Goal: Task Accomplishment & Management: Use online tool/utility

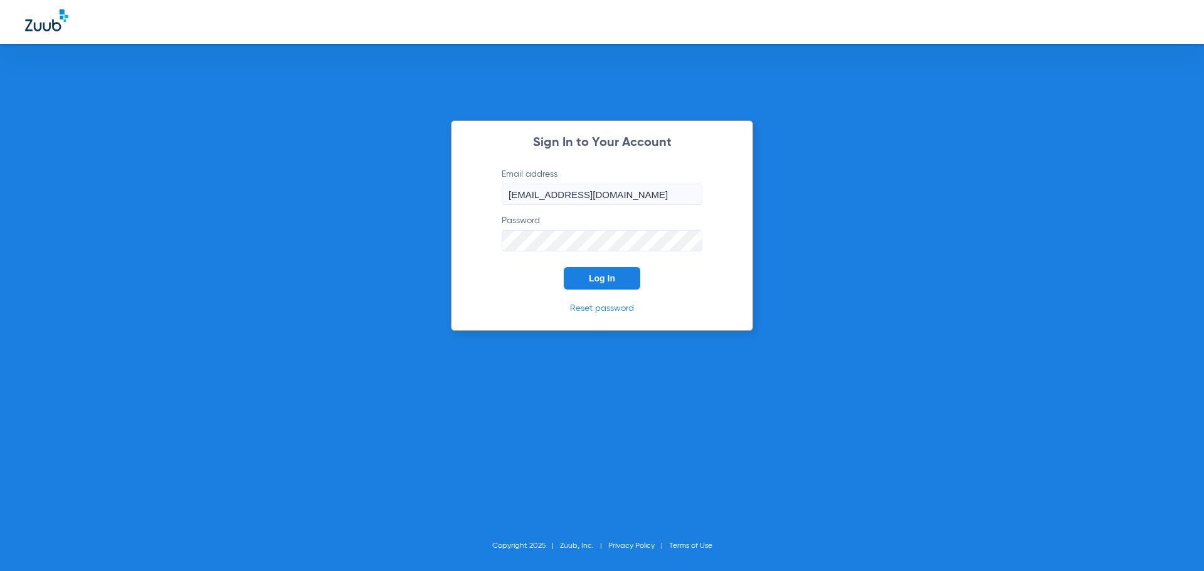
click at [609, 278] on span "Log In" at bounding box center [602, 278] width 26 height 10
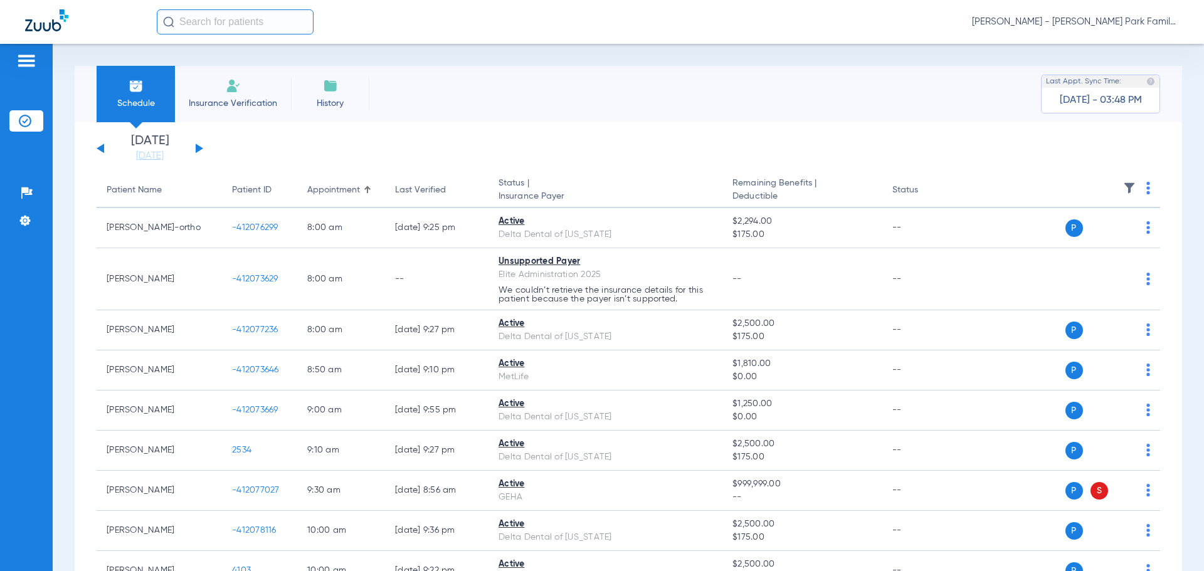
click at [199, 150] on button at bounding box center [200, 148] width 8 height 9
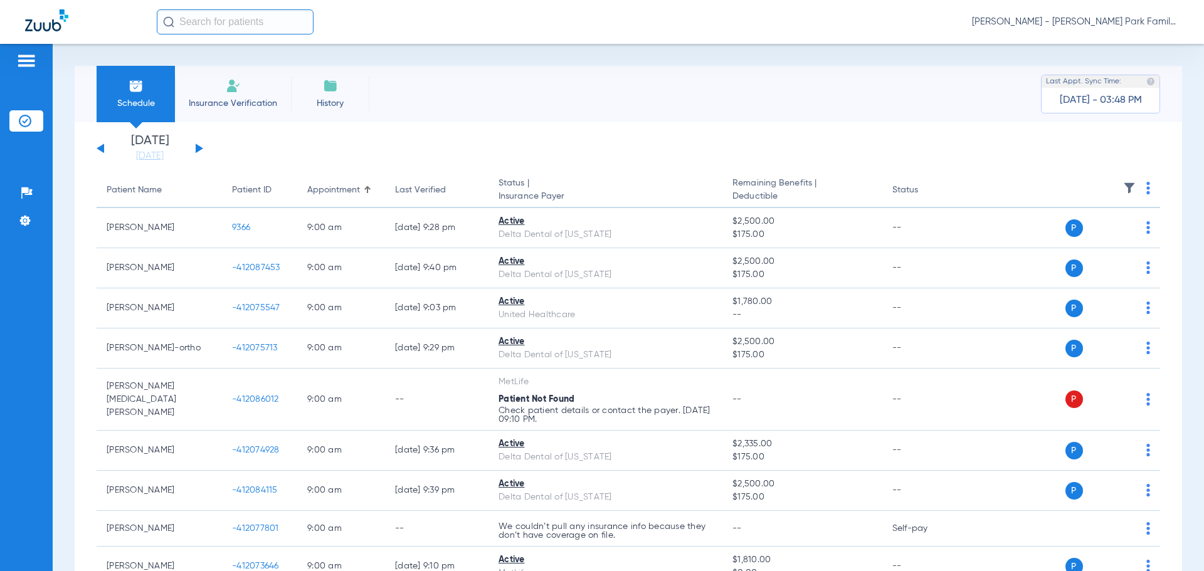
click at [1123, 184] on img at bounding box center [1129, 188] width 13 height 13
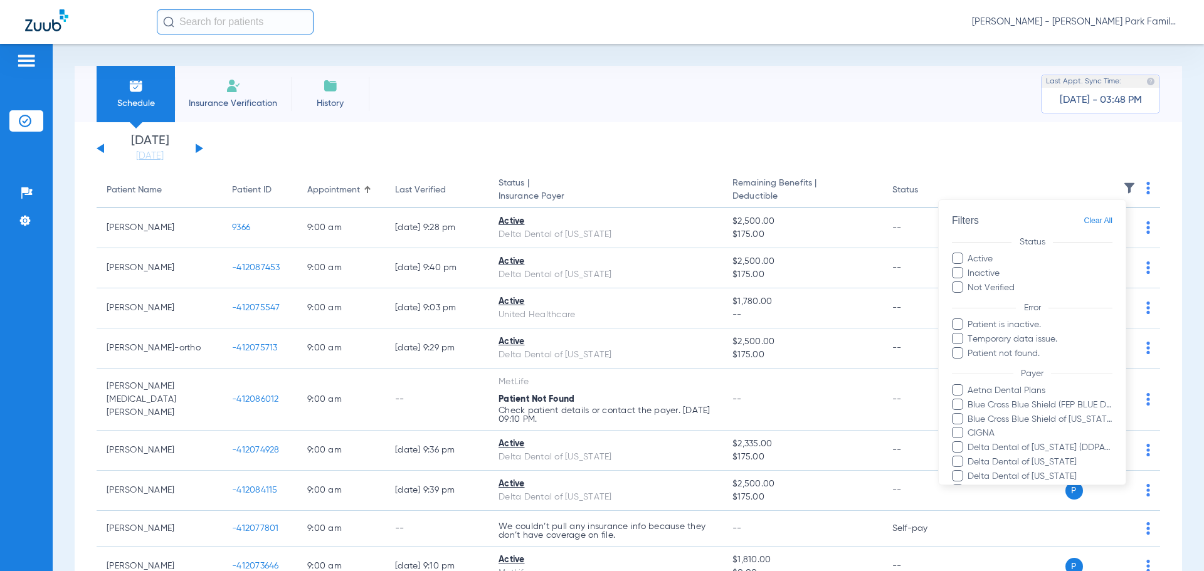
scroll to position [329, 0]
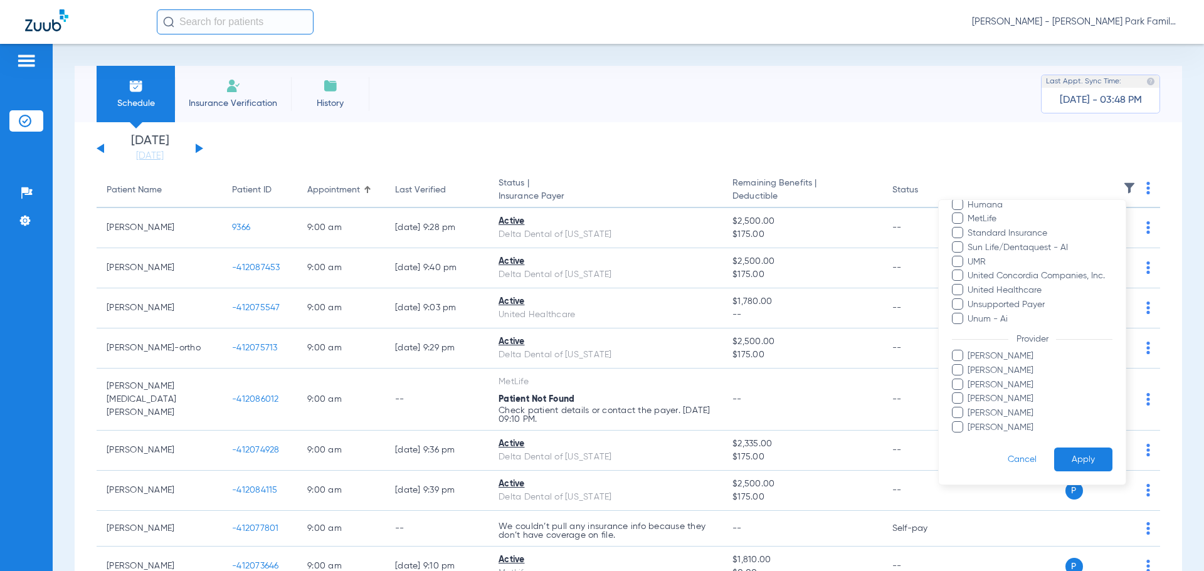
click at [980, 382] on span "[PERSON_NAME]" at bounding box center [1039, 385] width 145 height 13
click at [969, 394] on input "[PERSON_NAME]" at bounding box center [969, 394] width 0 height 0
click at [1072, 461] on button "Apply" at bounding box center [1083, 460] width 58 height 24
